Goal: Task Accomplishment & Management: Complete application form

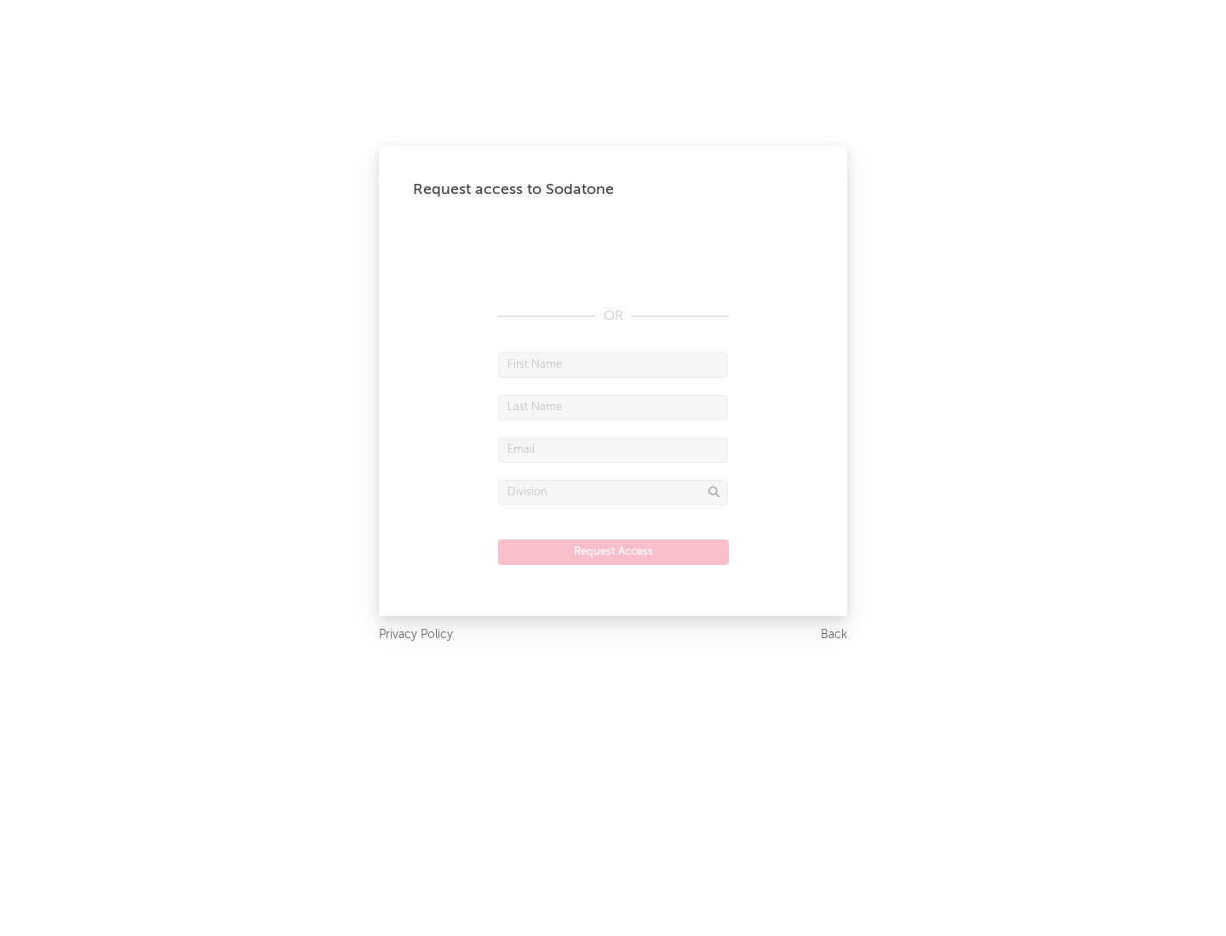
click at [613, 364] on input "text" at bounding box center [613, 365] width 230 height 26
type input "[PERSON_NAME]"
click at [613, 407] on input "text" at bounding box center [613, 408] width 230 height 26
type input "[PERSON_NAME]"
click at [613, 449] on input "text" at bounding box center [613, 450] width 230 height 26
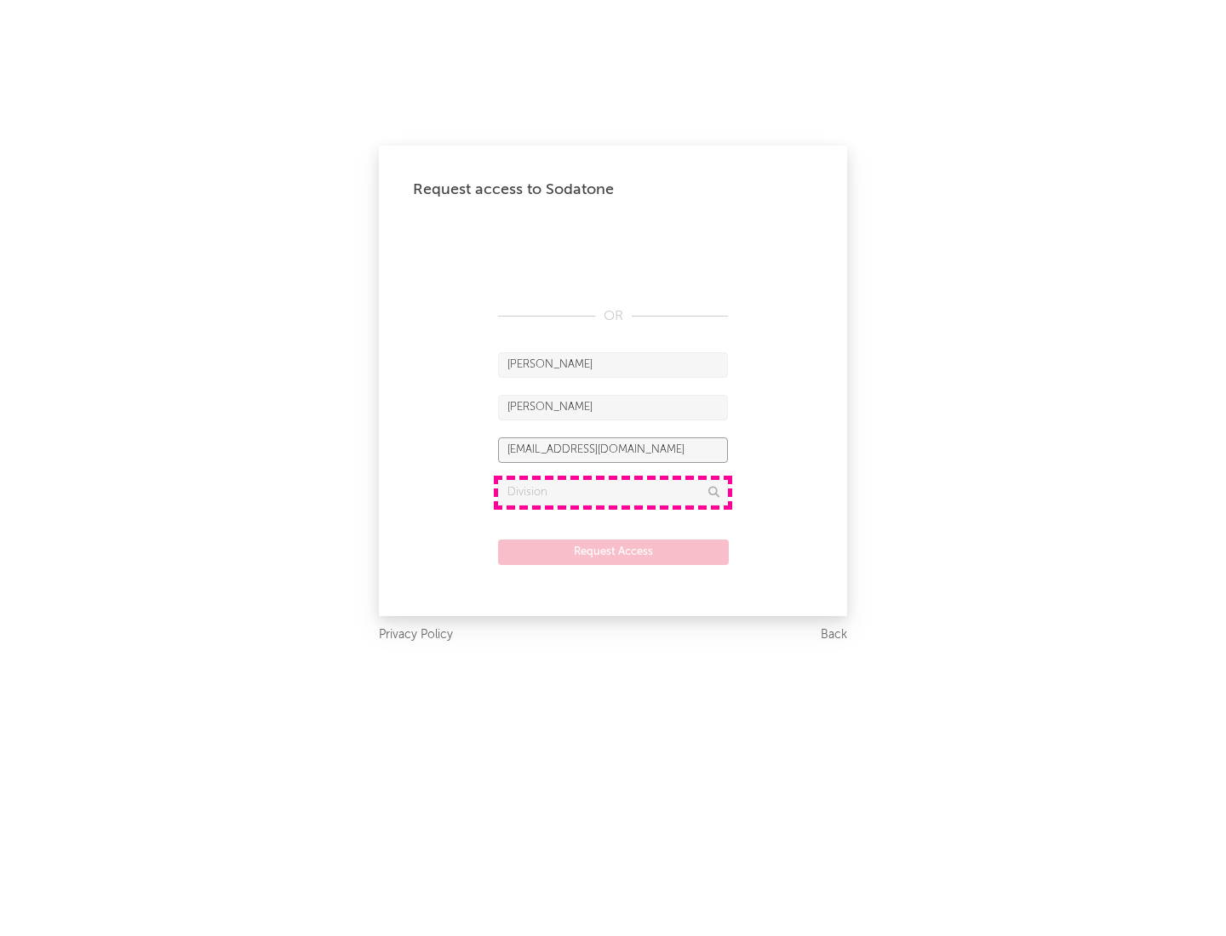
type input "[EMAIL_ADDRESS][DOMAIN_NAME]"
click at [613, 492] on input "text" at bounding box center [613, 493] width 230 height 26
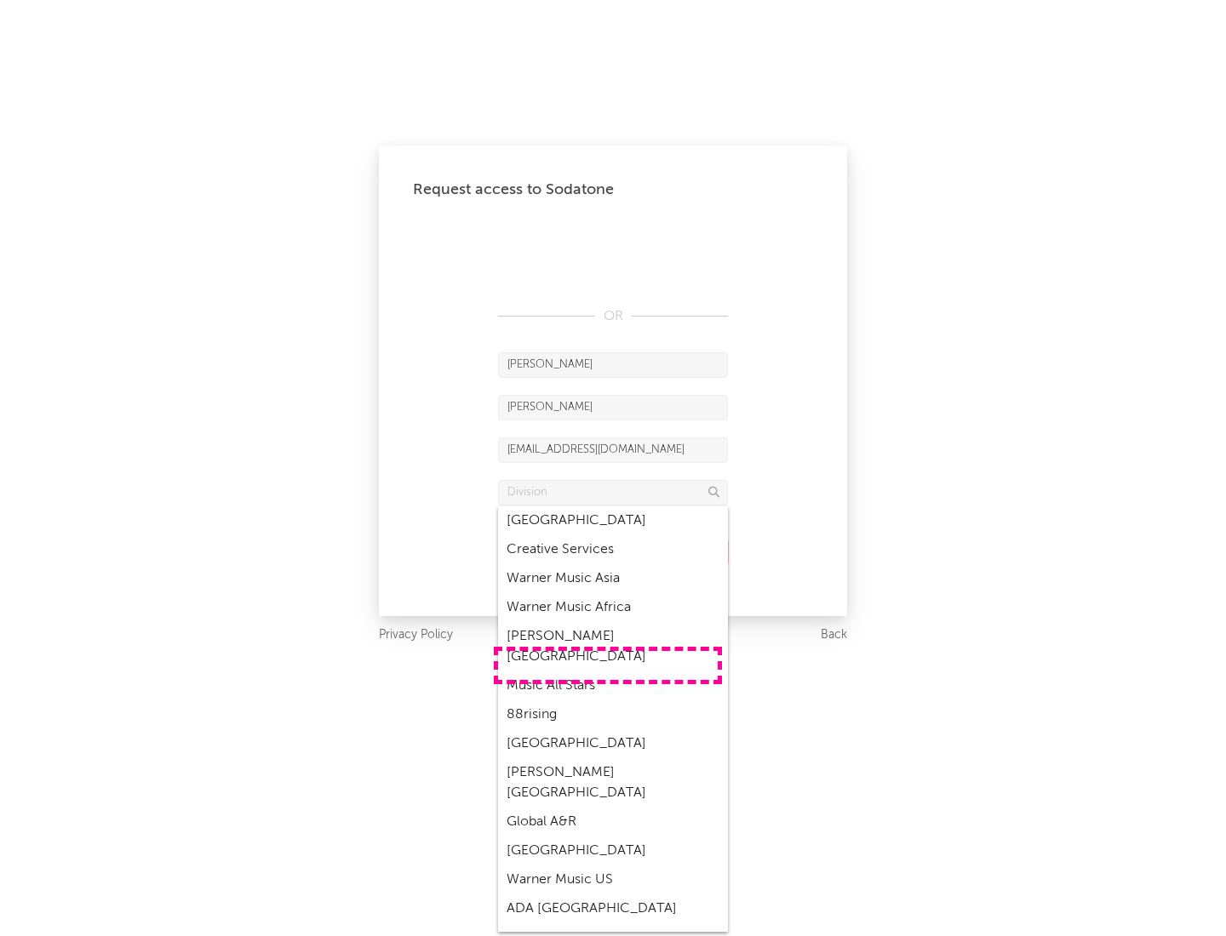
click at [608, 671] on div "Music All Stars" at bounding box center [613, 685] width 230 height 29
type input "Music All Stars"
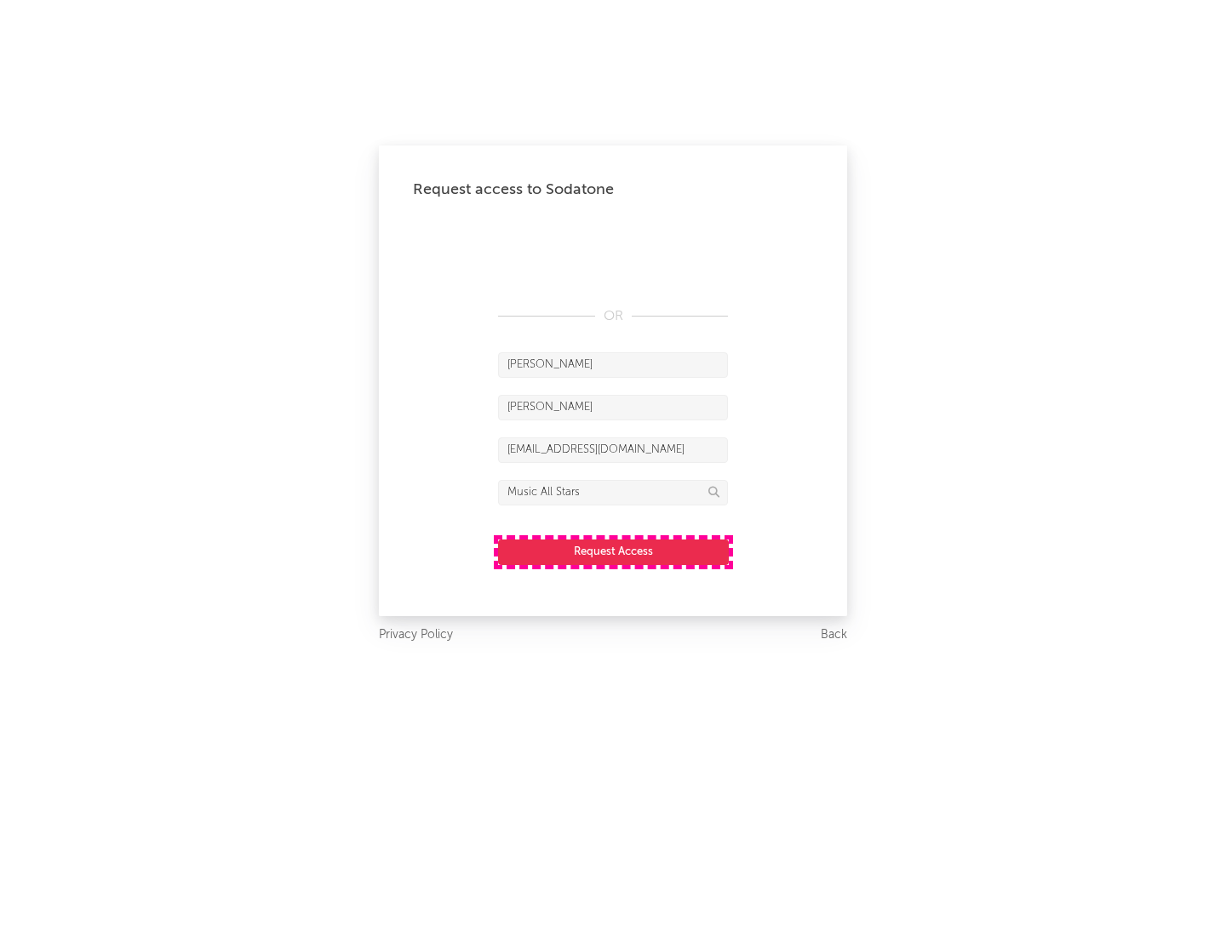
click at [613, 551] on button "Request Access" at bounding box center [613, 553] width 231 height 26
